Goal: Use online tool/utility: Utilize a website feature to perform a specific function

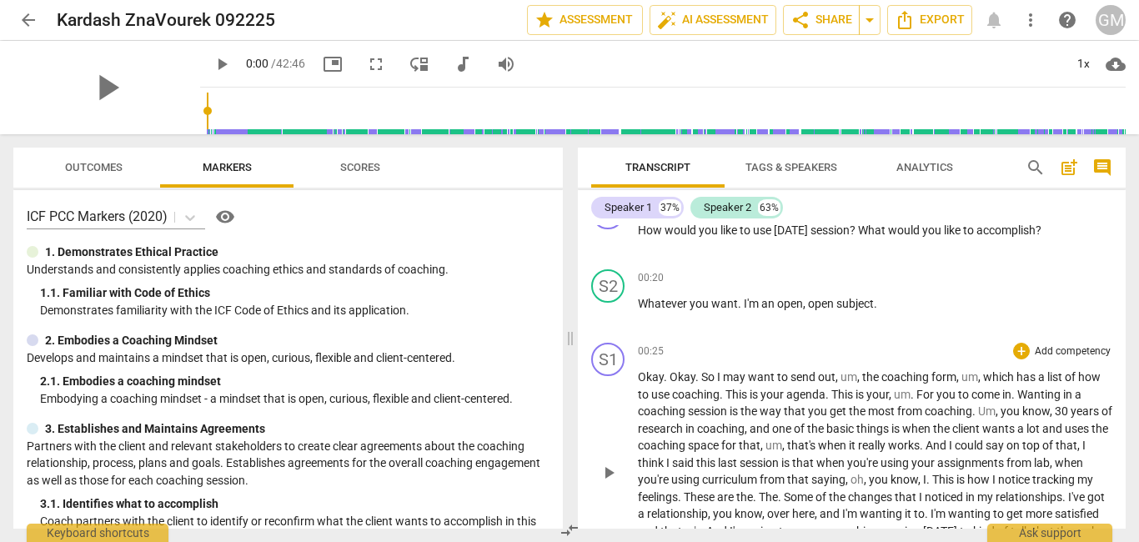
scroll to position [442, 0]
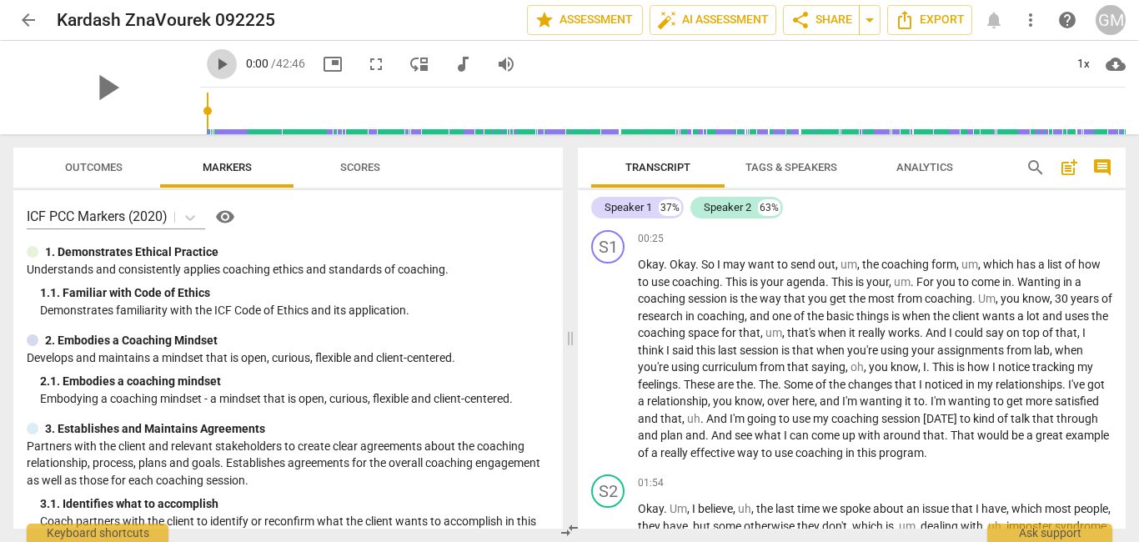
click at [212, 64] on span "play_arrow" at bounding box center [222, 64] width 20 height 20
click at [207, 107] on input "range" at bounding box center [666, 110] width 919 height 53
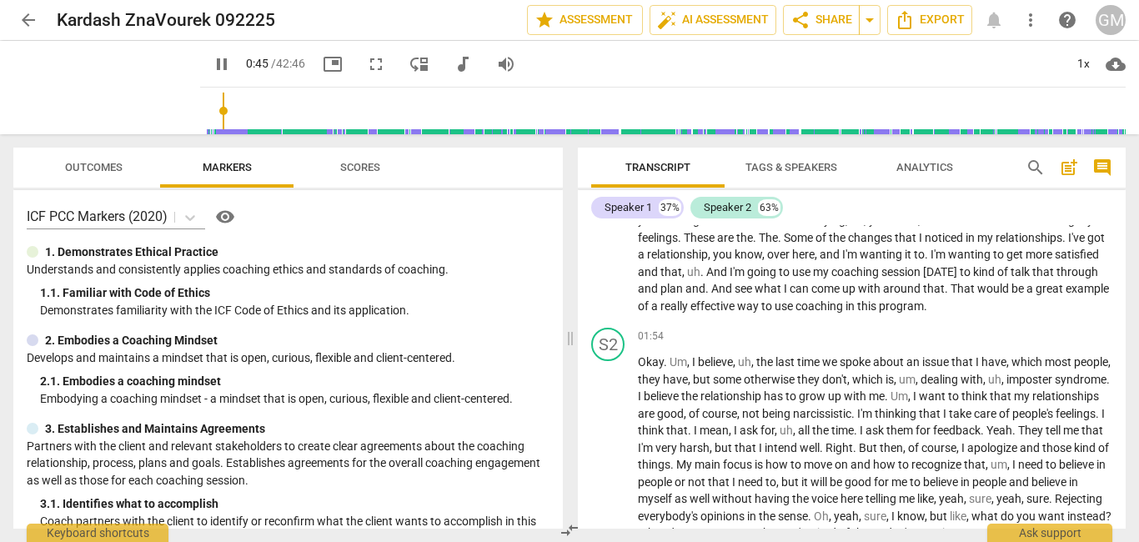
scroll to position [616, 0]
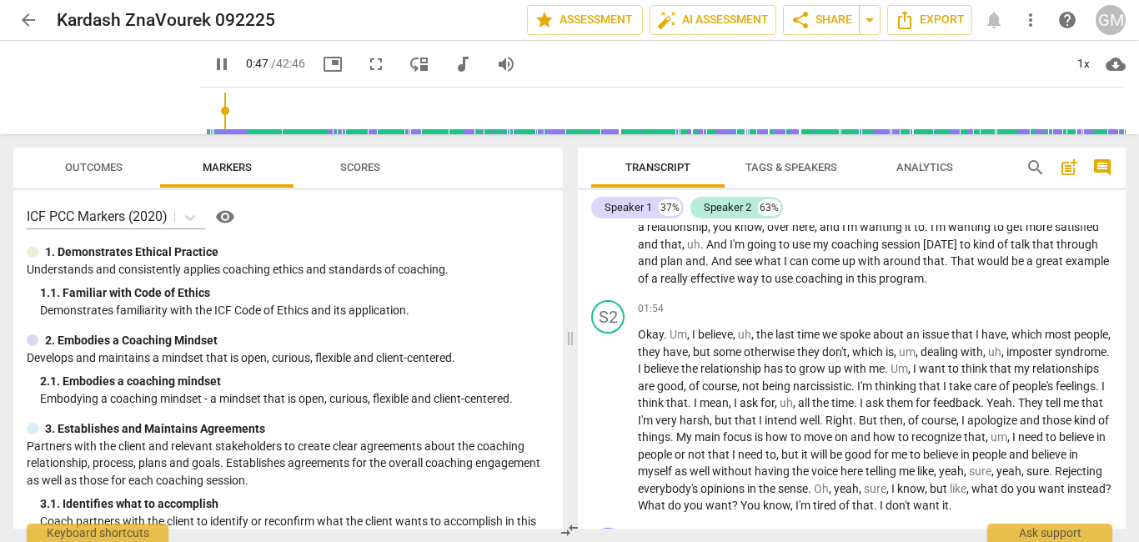
click at [212, 65] on span "pause" at bounding box center [222, 64] width 20 height 20
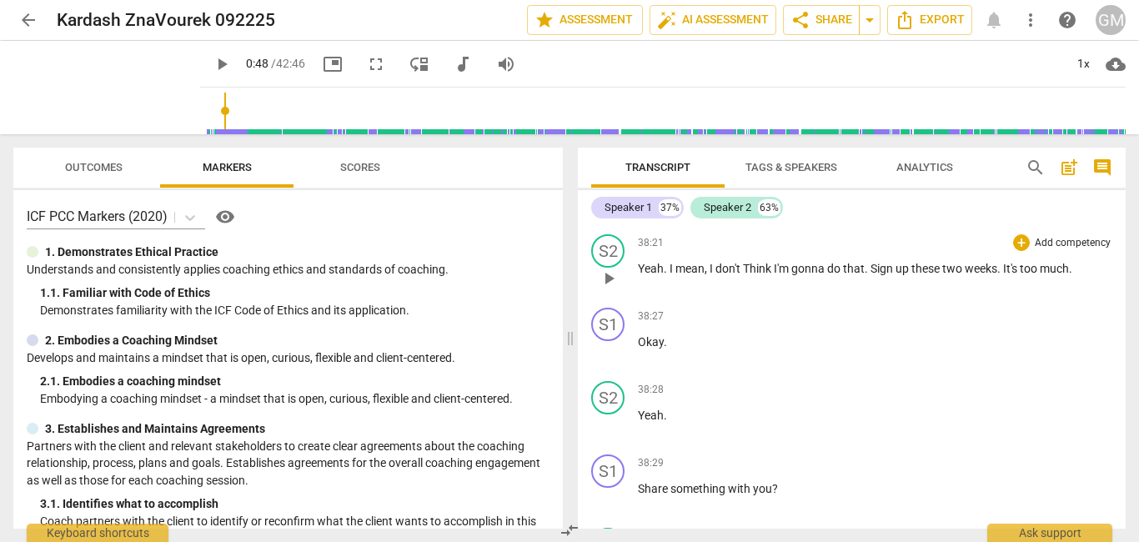
scroll to position [11729, 0]
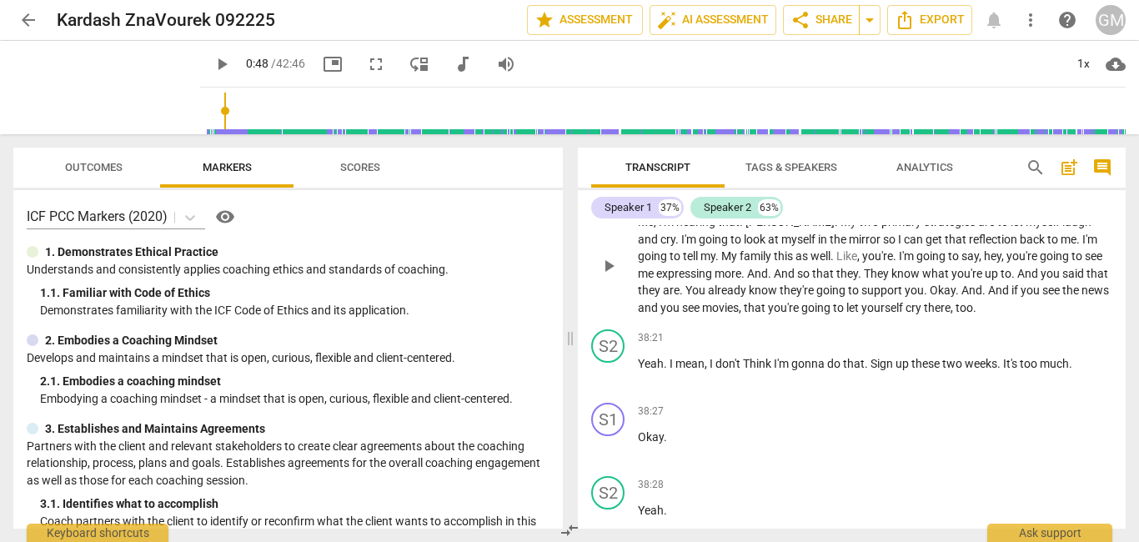
click at [614, 221] on div "S1" at bounding box center [607, 204] width 33 height 33
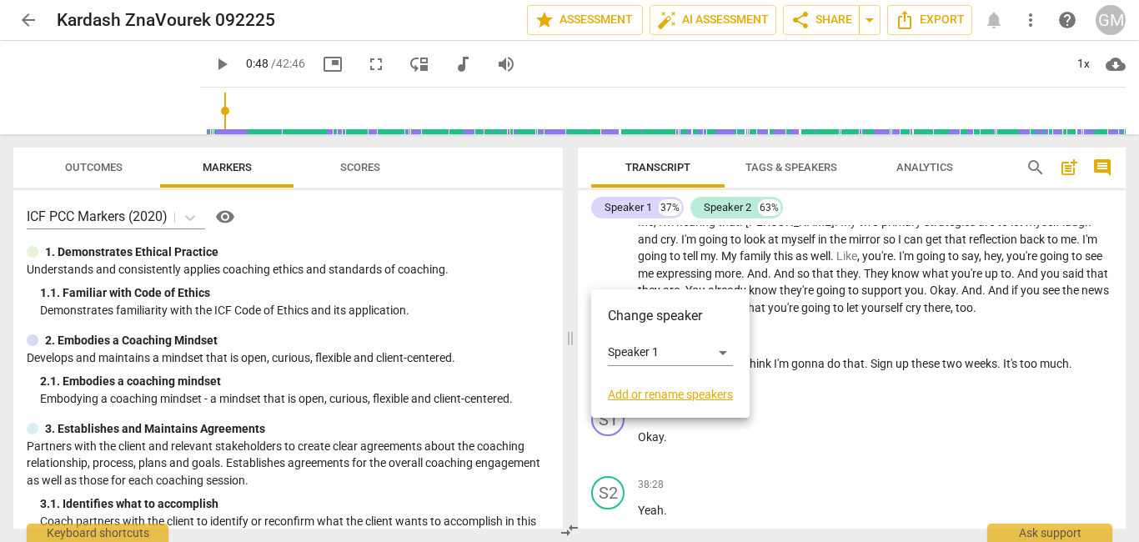
click at [699, 265] on div at bounding box center [569, 271] width 1139 height 542
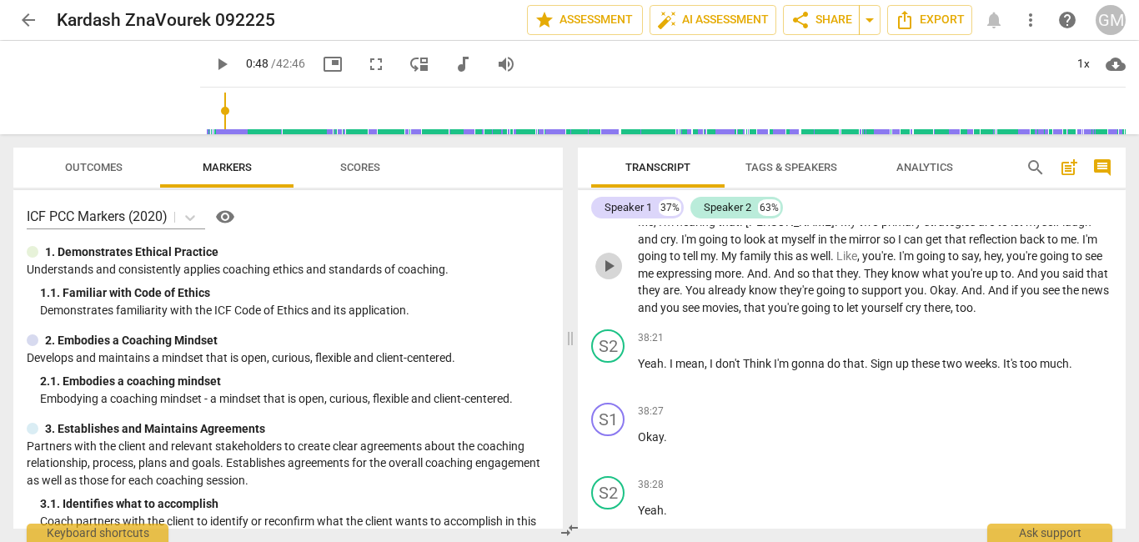
click at [608, 276] on span "play_arrow" at bounding box center [609, 266] width 20 height 20
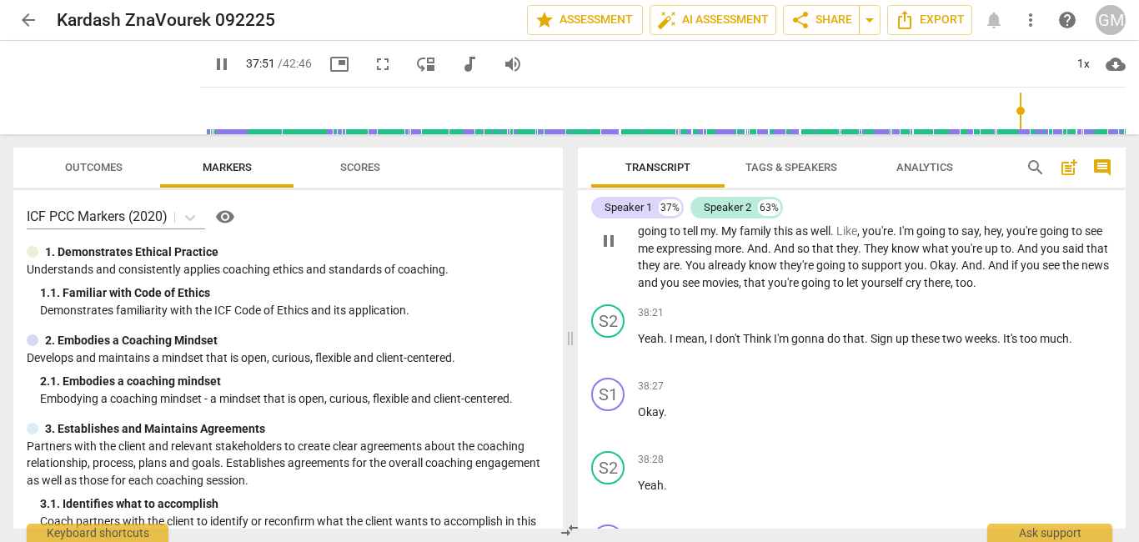
scroll to position [11759, 0]
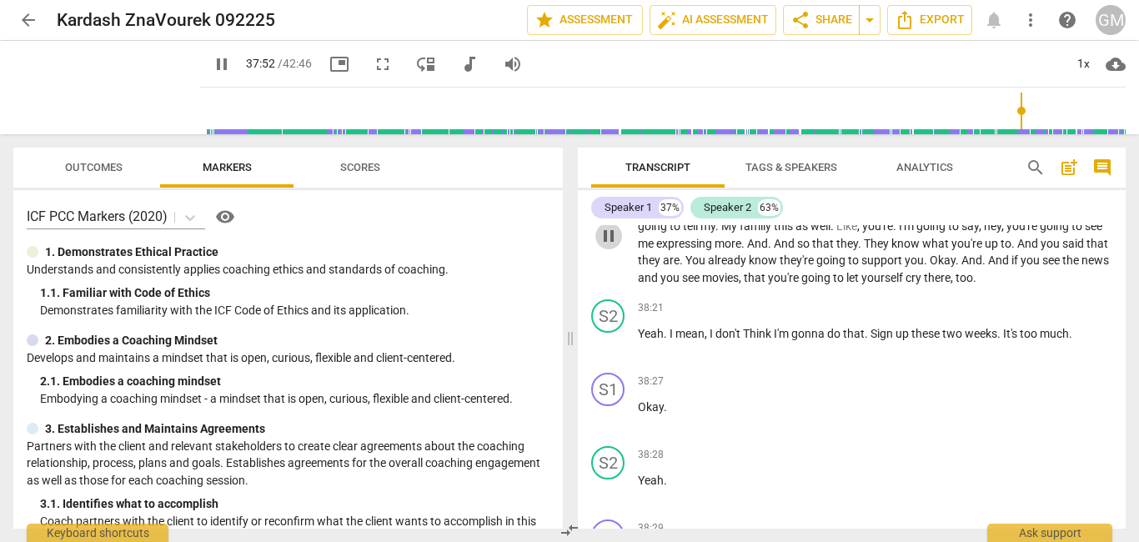
click at [616, 246] on span "pause" at bounding box center [609, 236] width 20 height 20
type input "2273"
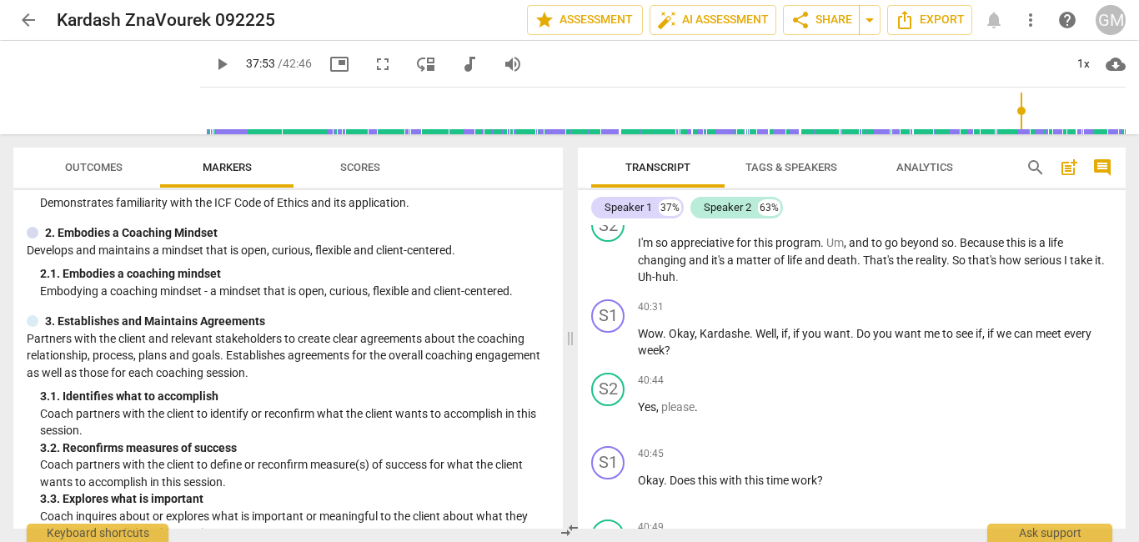
scroll to position [0, 0]
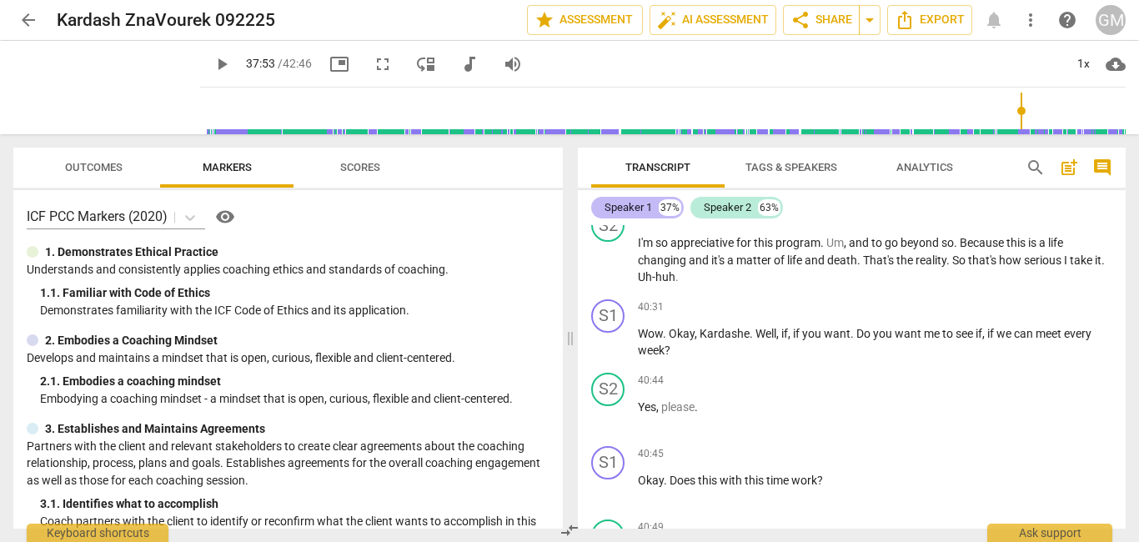
click at [638, 213] on div "Speaker 1" at bounding box center [628, 207] width 48 height 17
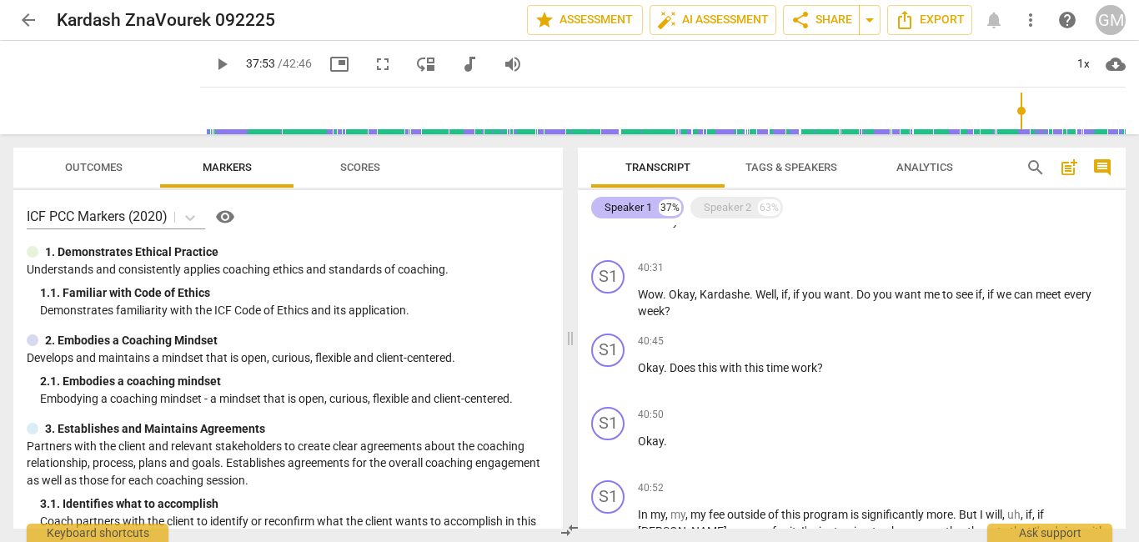
click at [638, 213] on div "Speaker 1" at bounding box center [628, 207] width 48 height 17
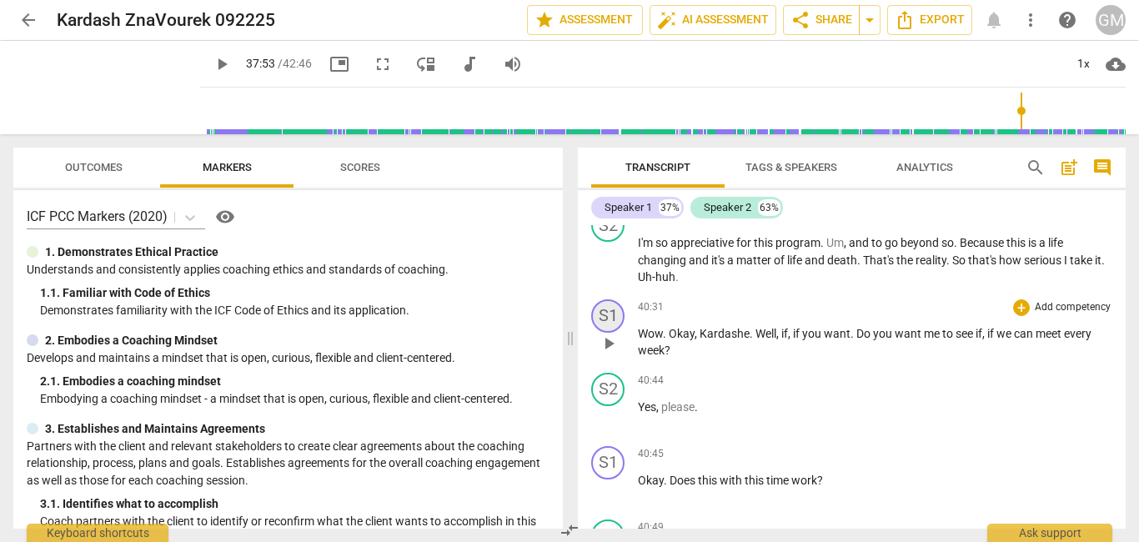
click at [603, 333] on div "S1" at bounding box center [607, 315] width 33 height 33
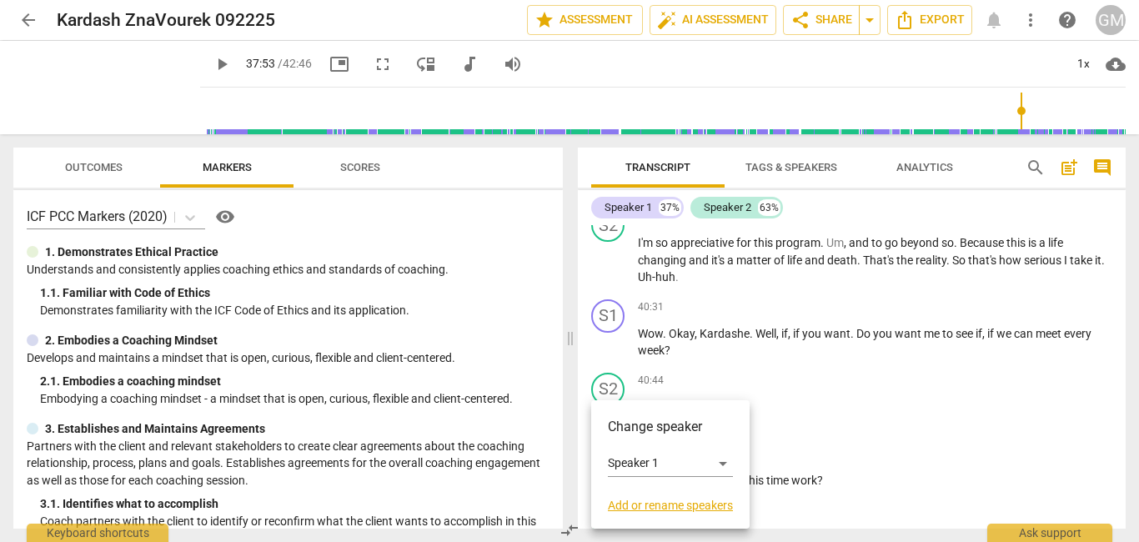
click at [661, 503] on link "Add or rename speakers" at bounding box center [670, 505] width 125 height 13
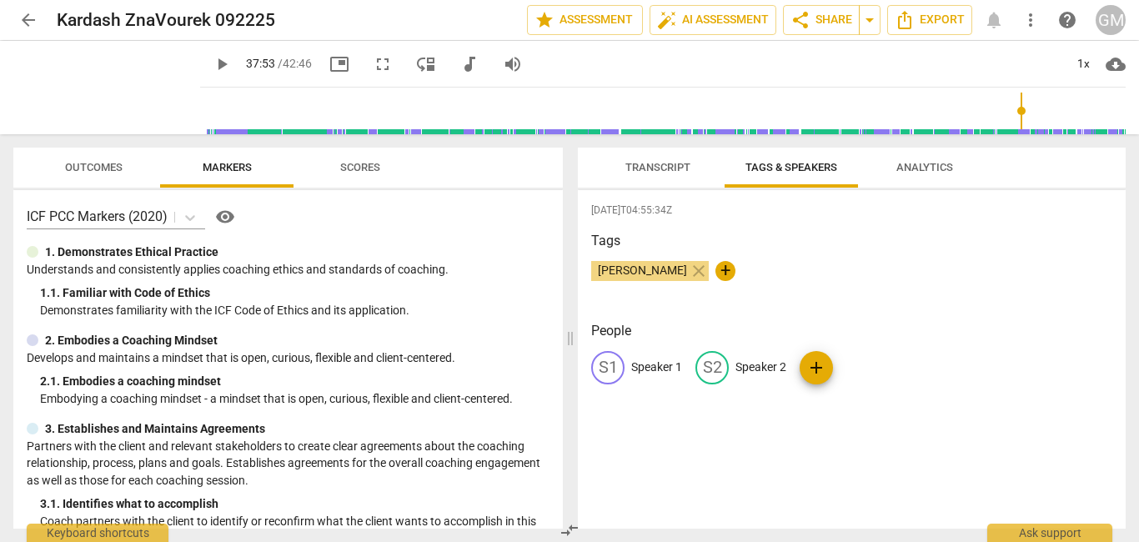
click at [646, 269] on span "[PERSON_NAME]" at bounding box center [642, 269] width 103 height 13
click at [715, 273] on span "+" at bounding box center [725, 271] width 20 height 20
click at [879, 290] on div "[PERSON_NAME] close check" at bounding box center [851, 277] width 521 height 33
click at [608, 362] on span "edit" at bounding box center [608, 368] width 20 height 20
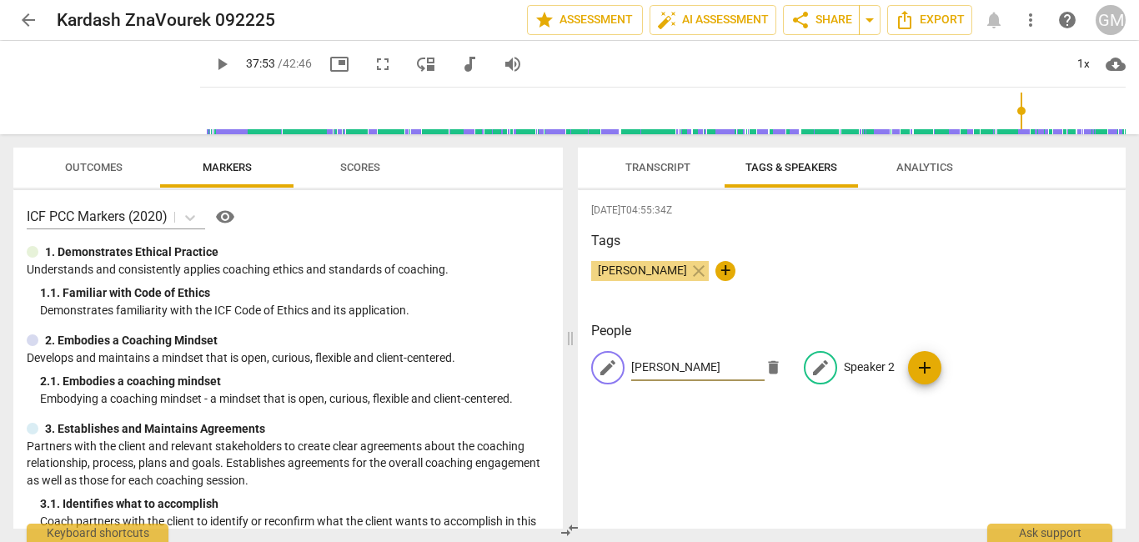
type input "[PERSON_NAME]"
click at [817, 370] on span "edit" at bounding box center [820, 368] width 20 height 20
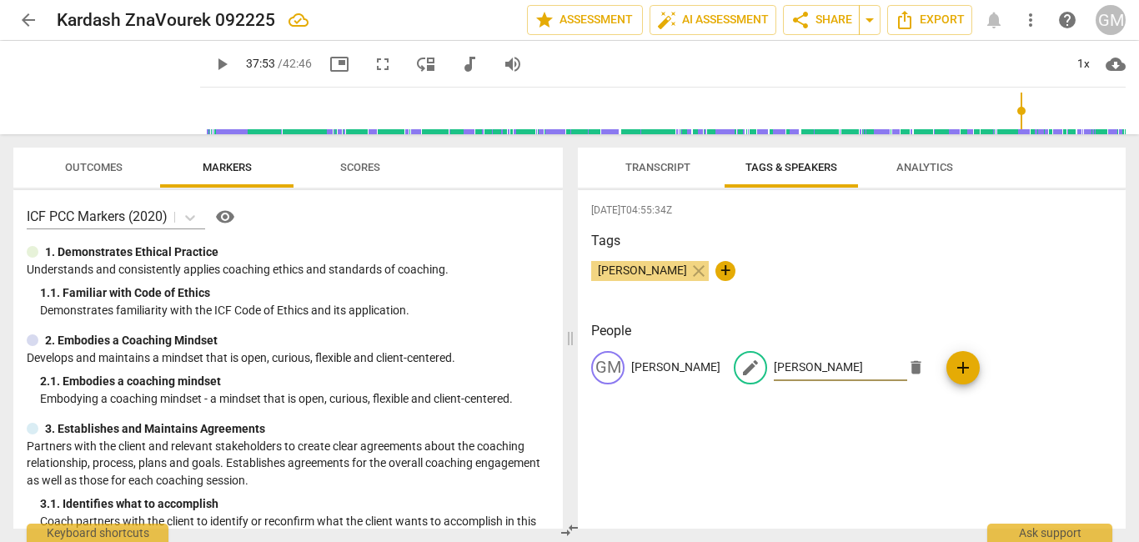
type input "[PERSON_NAME]"
click at [1062, 328] on h3 "People" at bounding box center [851, 331] width 521 height 20
click at [212, 56] on span "play_arrow" at bounding box center [222, 64] width 20 height 20
click at [212, 59] on span "pause" at bounding box center [222, 64] width 20 height 20
type input "2275"
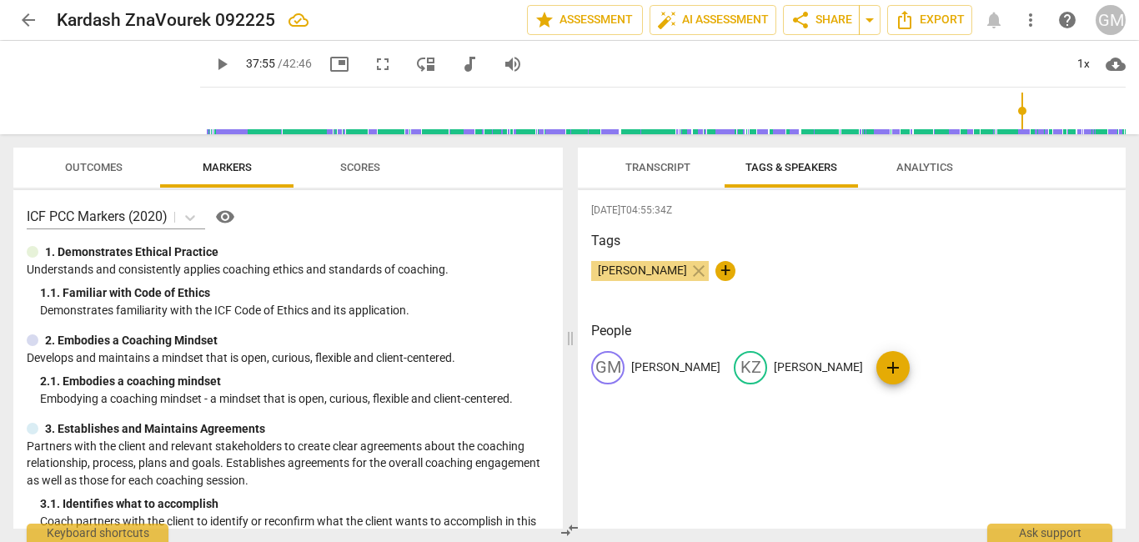
click at [656, 178] on button "Transcript" at bounding box center [657, 168] width 133 height 40
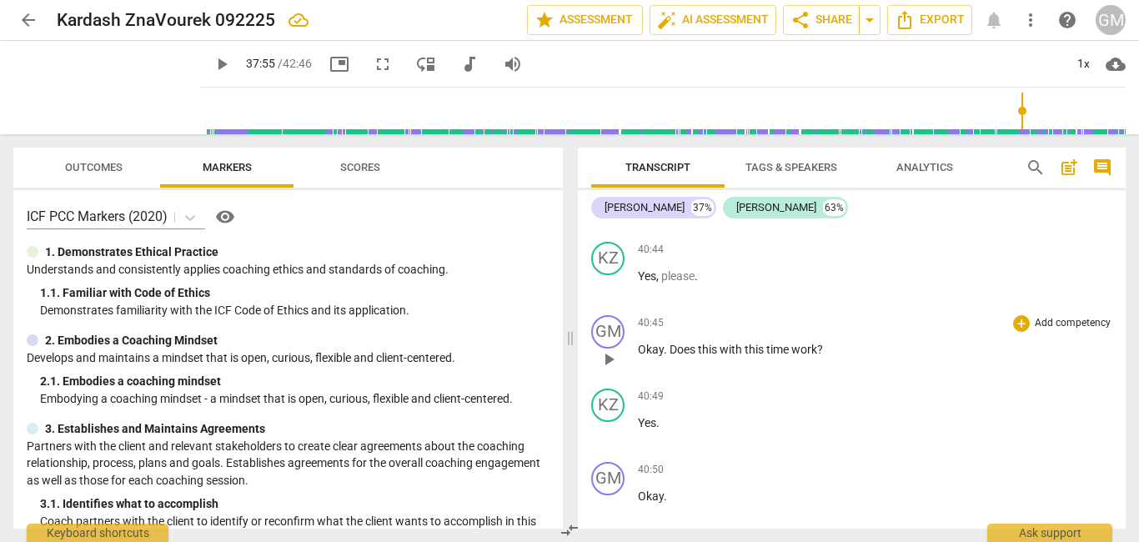
scroll to position [13052, 0]
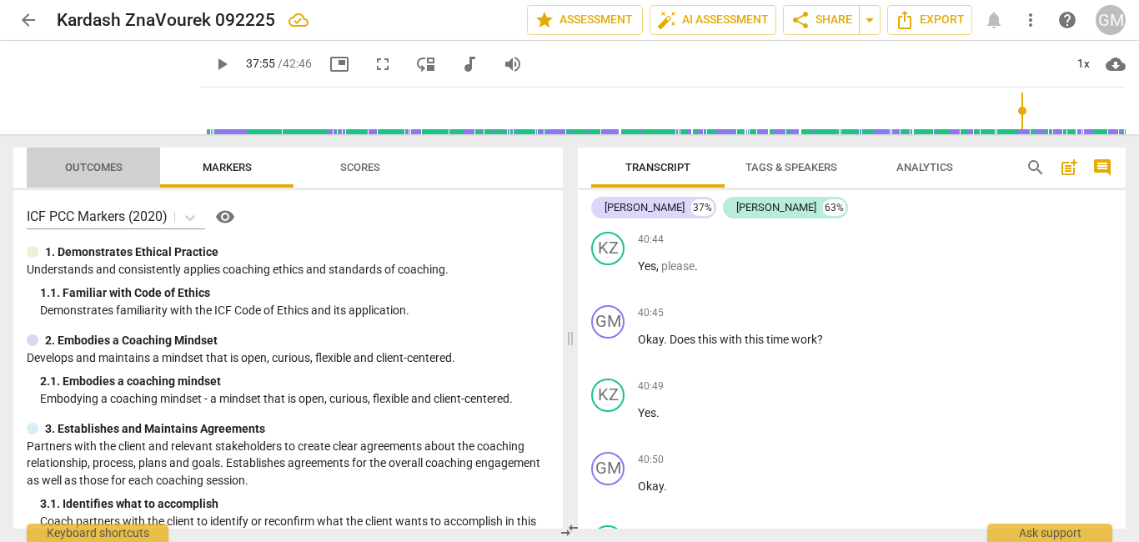
click at [104, 163] on span "Outcomes" at bounding box center [94, 167] width 58 height 13
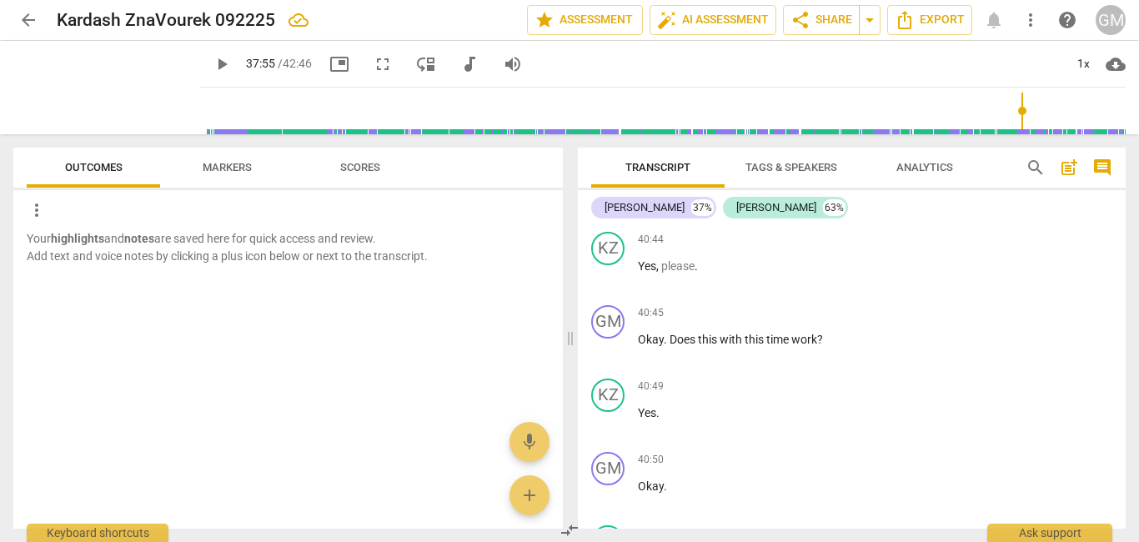
click at [226, 168] on span "Markers" at bounding box center [227, 167] width 49 height 13
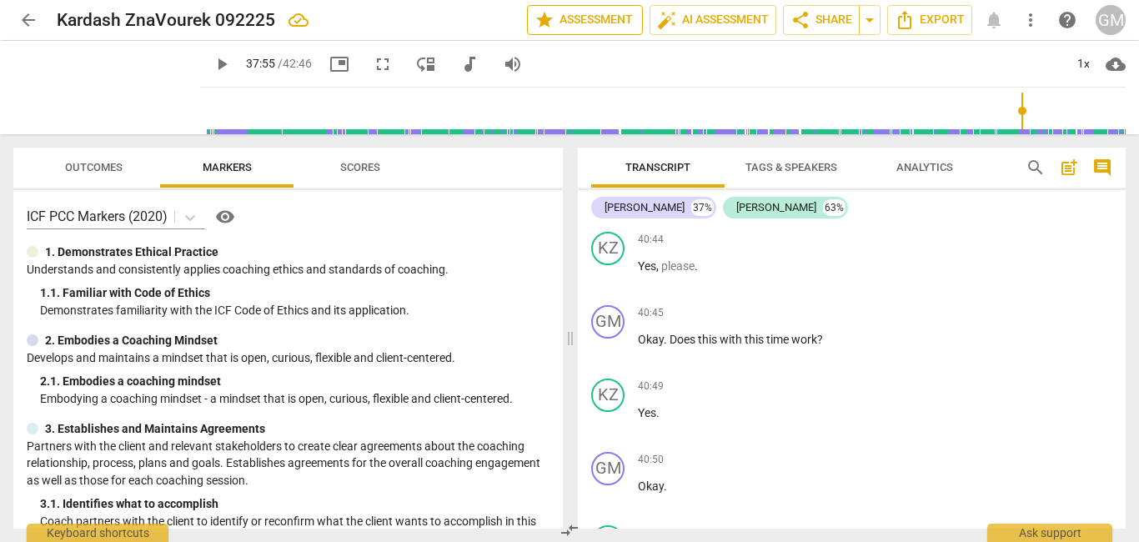
click at [597, 22] on span "star Assessment" at bounding box center [584, 20] width 101 height 20
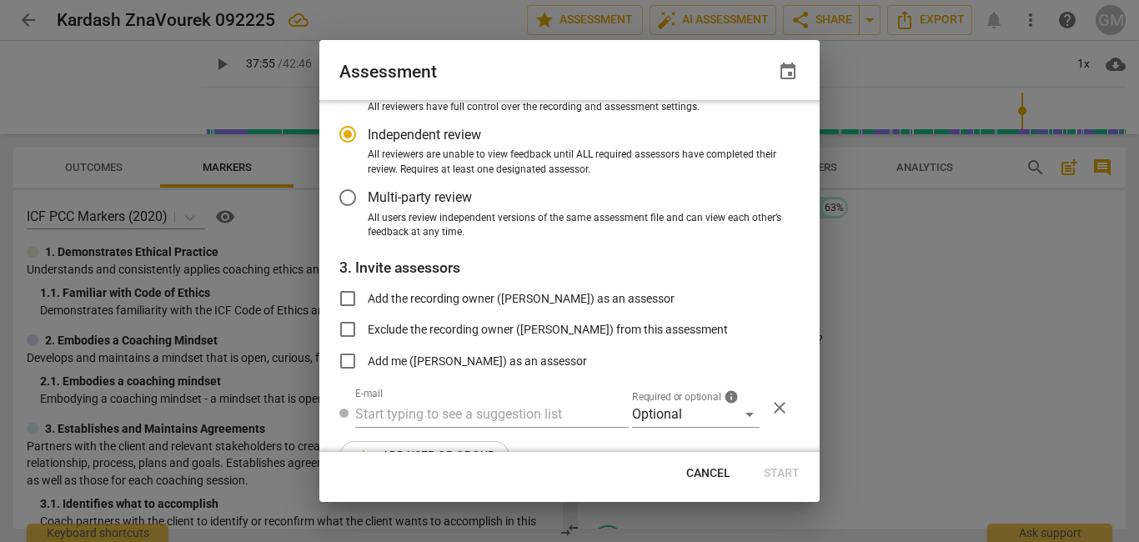
scroll to position [166, 0]
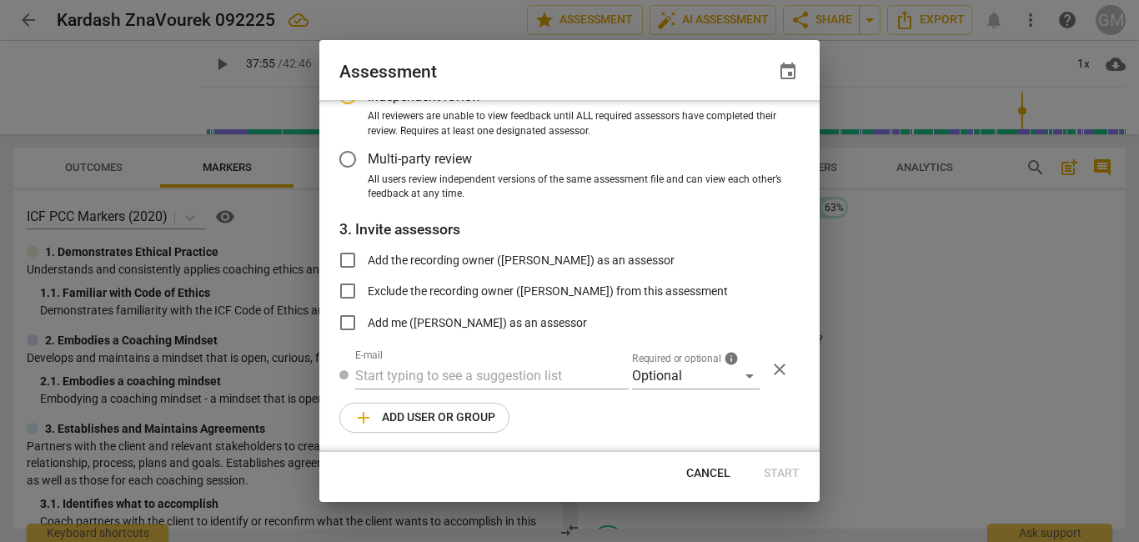
click at [708, 471] on span "Cancel" at bounding box center [708, 473] width 44 height 17
radio input "false"
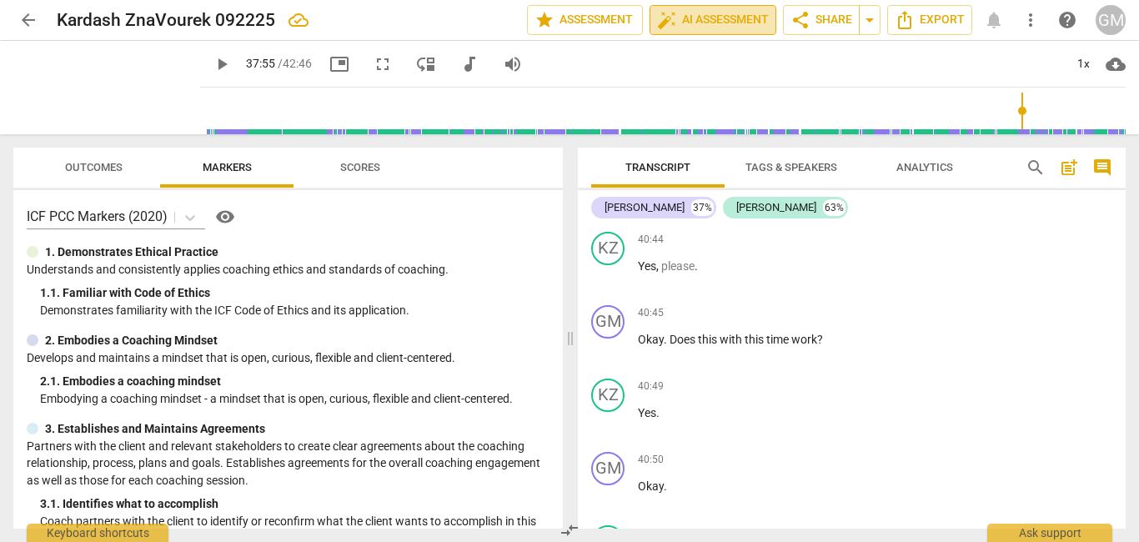
click at [715, 21] on span "auto_fix_high AI Assessment" at bounding box center [713, 20] width 112 height 20
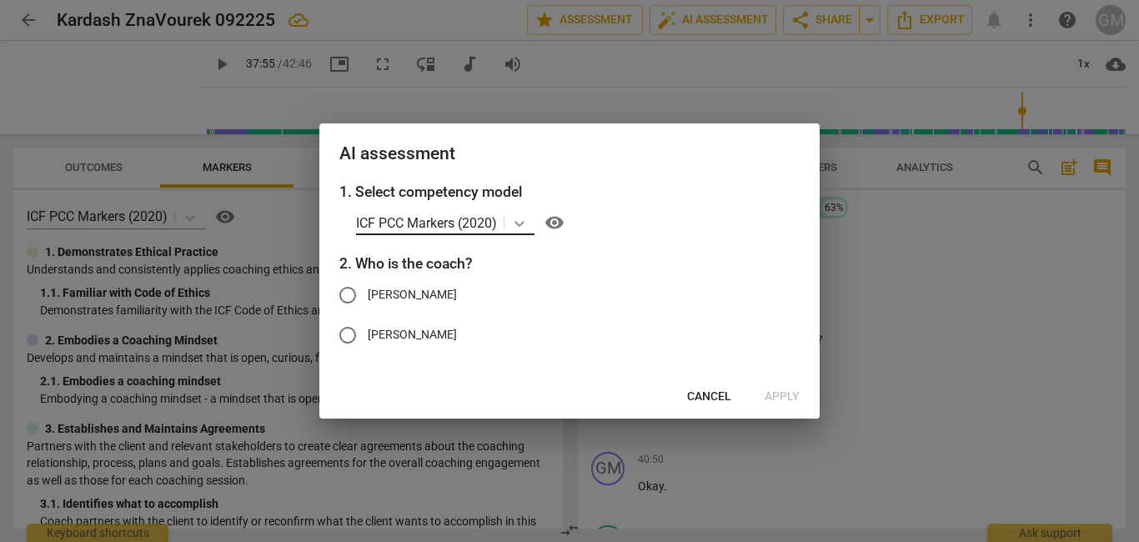
click at [519, 223] on icon at bounding box center [519, 224] width 10 height 6
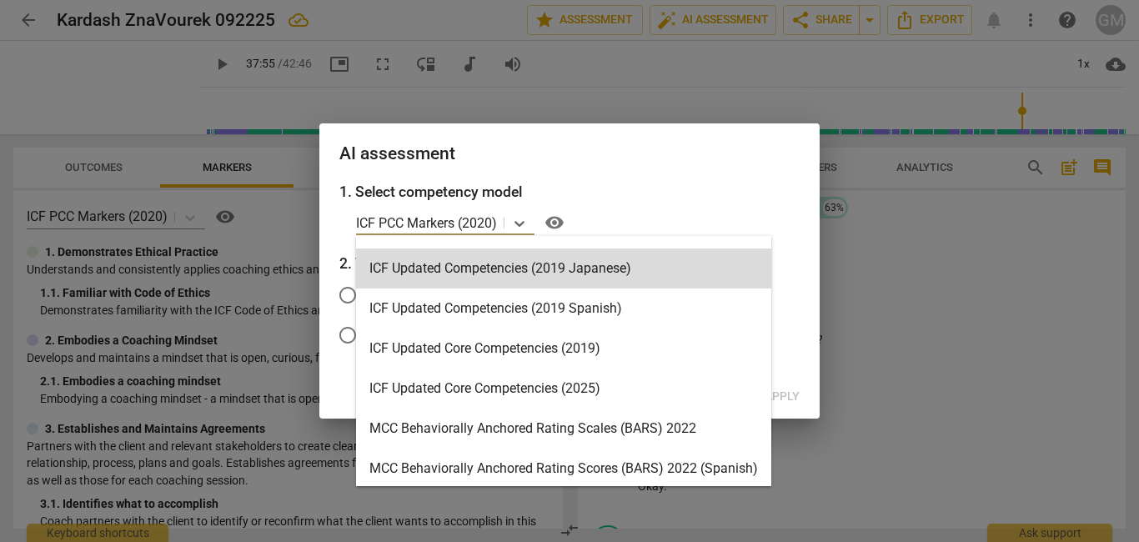
scroll to position [0, 0]
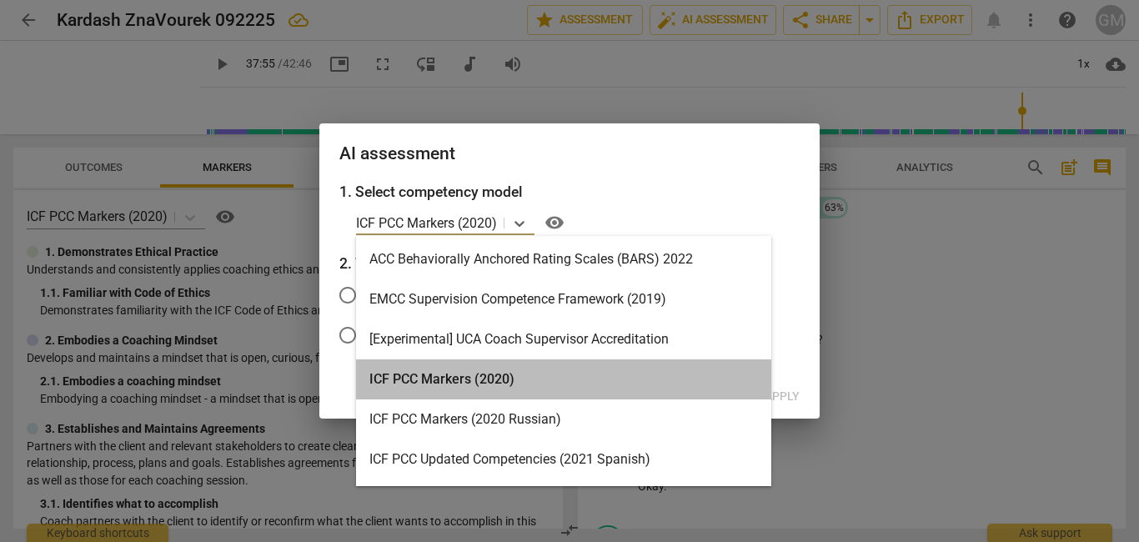
click at [462, 380] on div "ICF PCC Markers (2020)" at bounding box center [563, 379] width 415 height 40
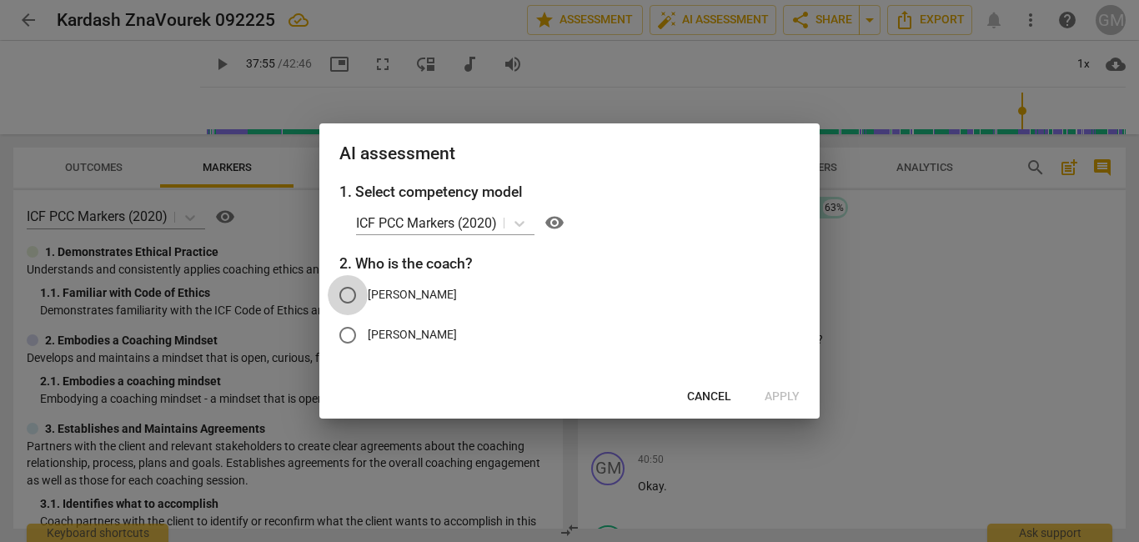
click at [348, 291] on input "[PERSON_NAME]" at bounding box center [348, 295] width 40 height 40
radio input "true"
click at [777, 397] on span "Apply" at bounding box center [781, 396] width 35 height 17
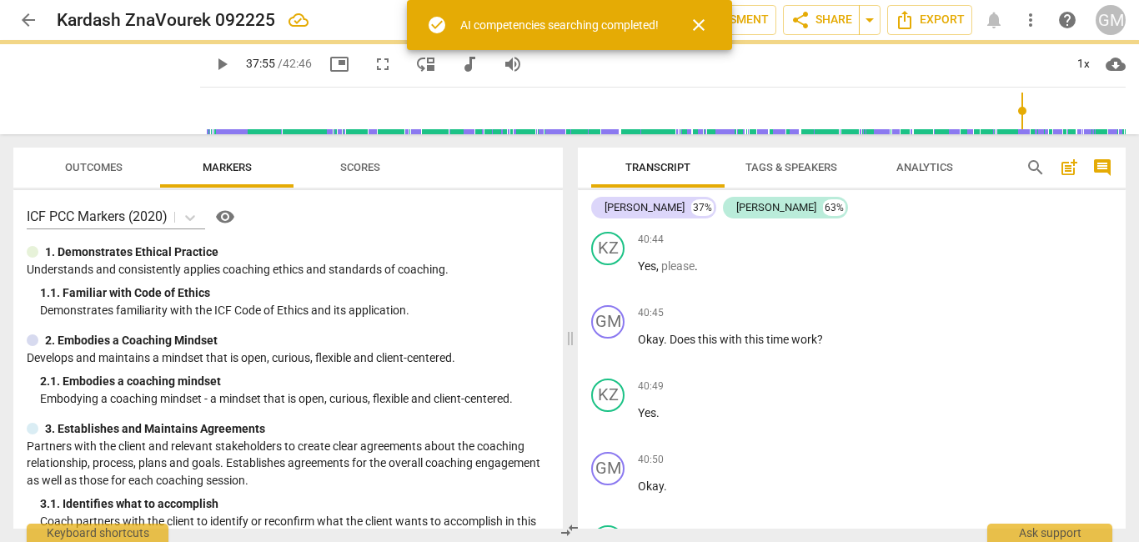
type input "2275"
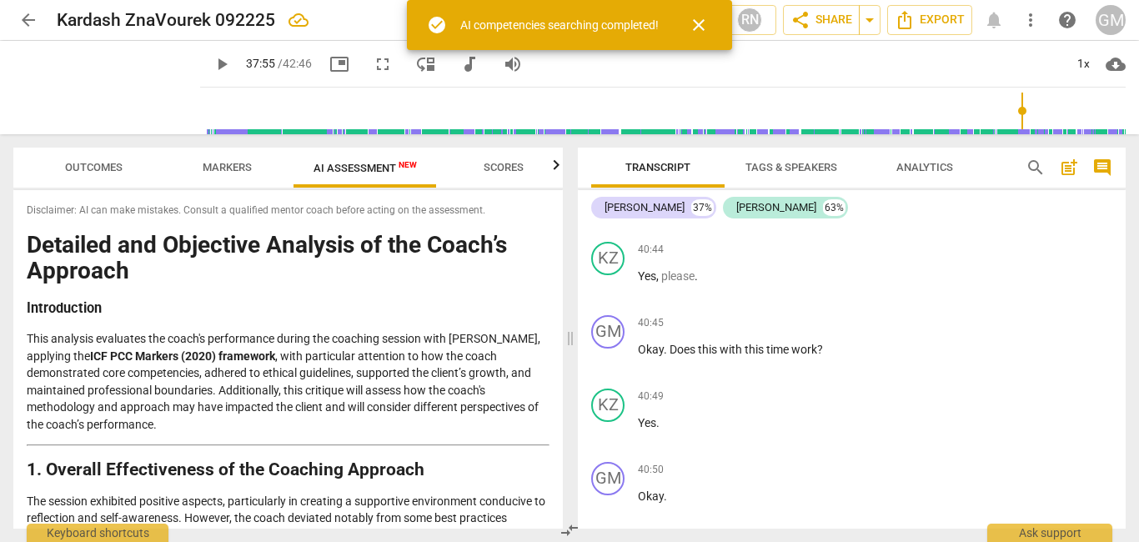
scroll to position [13062, 0]
